Goal: Transaction & Acquisition: Book appointment/travel/reservation

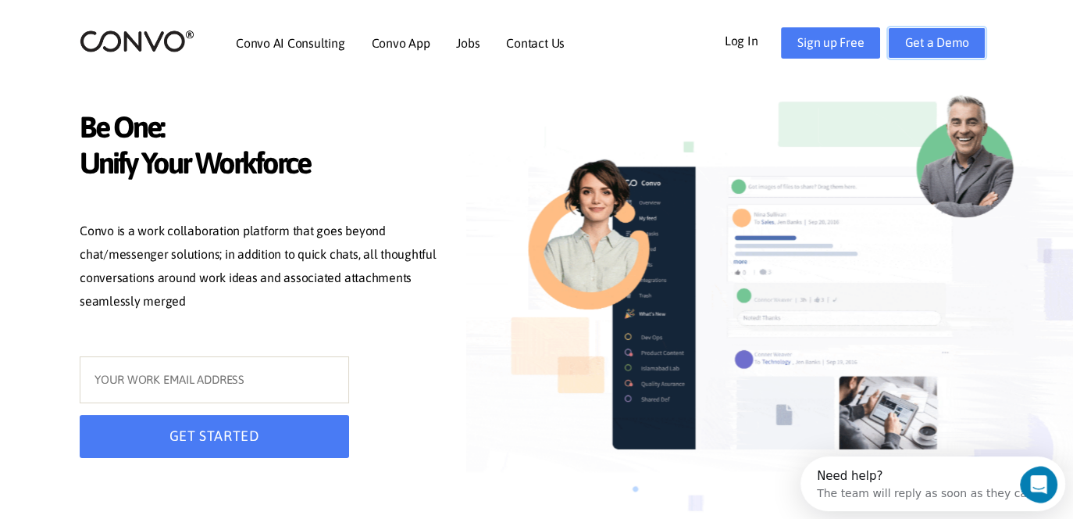
click at [914, 56] on link "Get a Demo" at bounding box center [937, 42] width 98 height 31
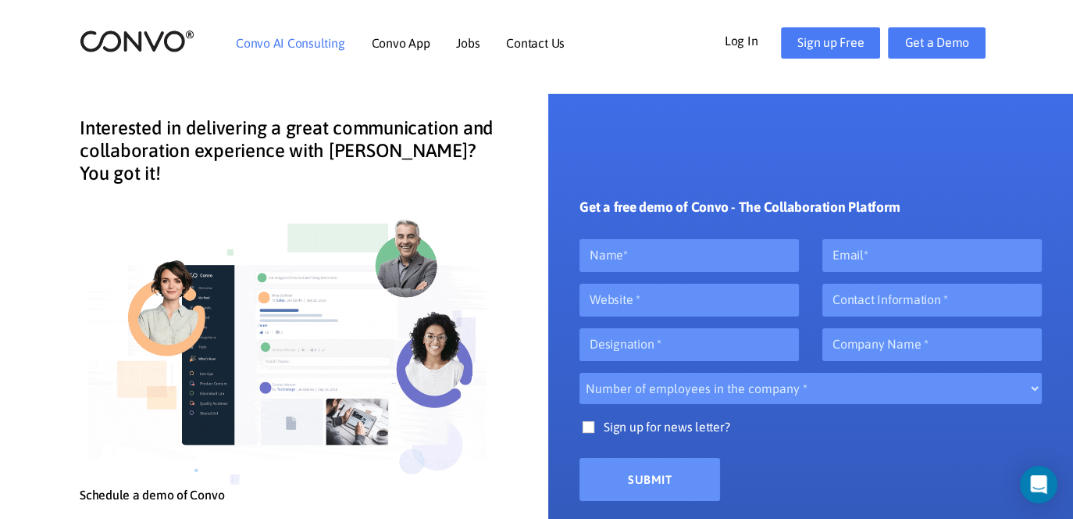
click at [262, 47] on link "Convo AI Consulting" at bounding box center [290, 43] width 109 height 12
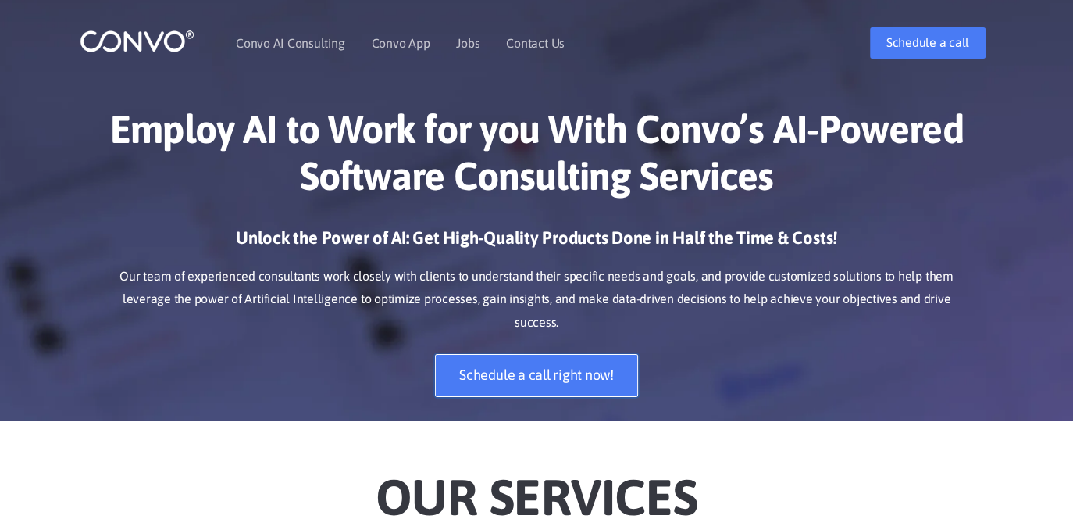
click at [575, 354] on link "Schedule a call right now!" at bounding box center [536, 375] width 203 height 43
